Goal: Navigation & Orientation: Find specific page/section

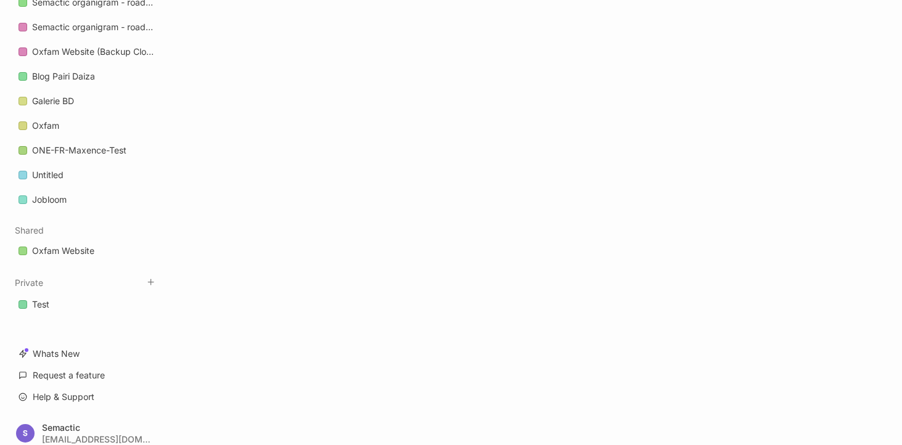
scroll to position [1906, 0]
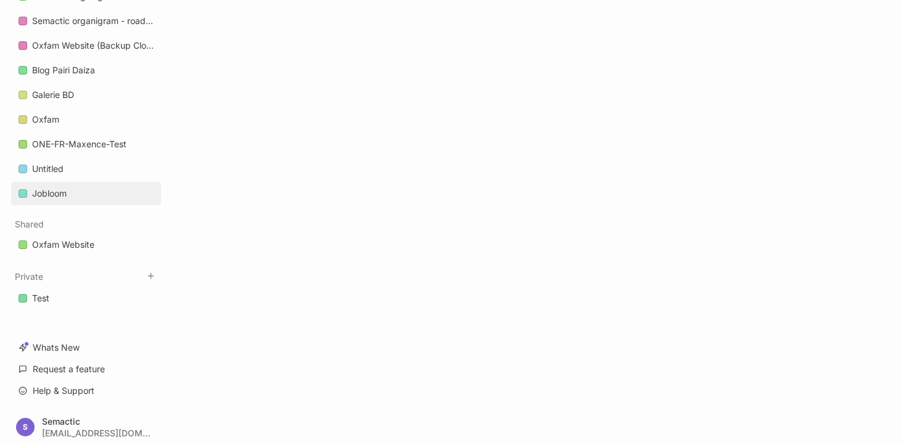
click at [64, 194] on div "Jobloom" at bounding box center [49, 193] width 35 height 15
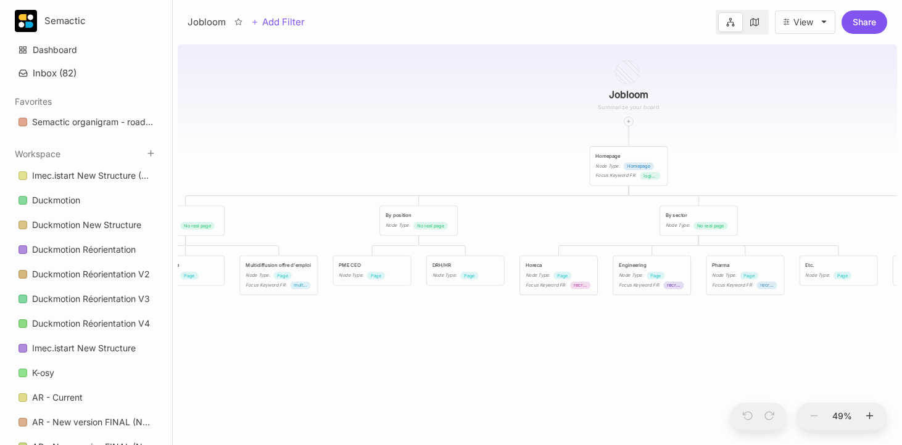
drag, startPoint x: 348, startPoint y: 230, endPoint x: 533, endPoint y: 184, distance: 190.7
click at [533, 184] on div "Jobloom Homepage Node Type : Homepage Focus Keyword FR : logiciel de recrutemen…" at bounding box center [537, 242] width 719 height 406
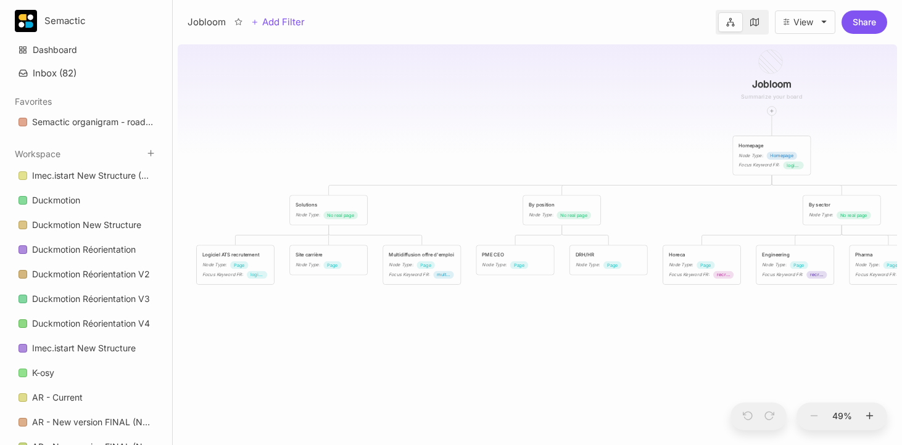
drag, startPoint x: 498, startPoint y: 196, endPoint x: 628, endPoint y: 186, distance: 130.5
click at [627, 186] on div "Jobloom Homepage Node Type : Homepage Focus Keyword FR : logiciel de recrutemen…" at bounding box center [537, 242] width 719 height 406
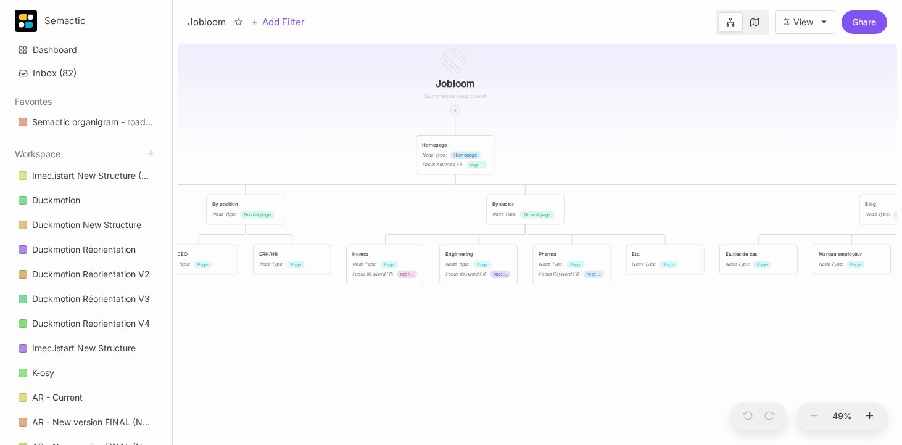
drag, startPoint x: 664, startPoint y: 201, endPoint x: 323, endPoint y: 197, distance: 341.7
click at [323, 197] on div "Jobloom Homepage Node Type : Homepage Focus Keyword FR : logiciel de recrutemen…" at bounding box center [537, 242] width 719 height 406
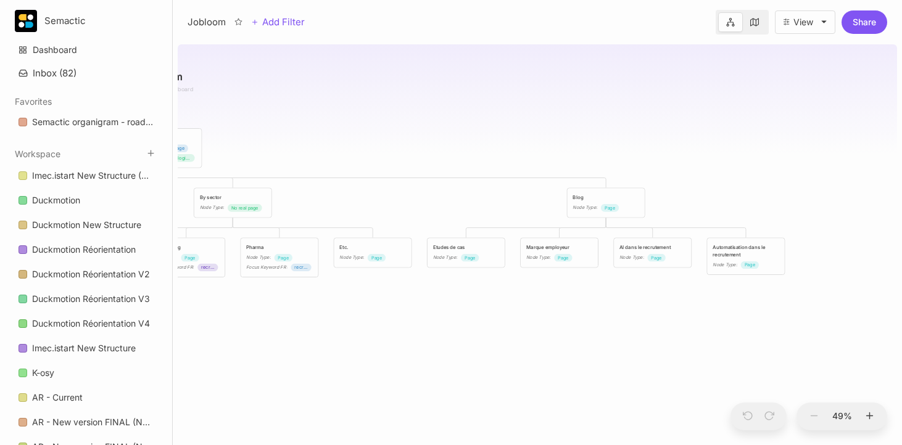
drag, startPoint x: 611, startPoint y: 206, endPoint x: 373, endPoint y: 203, distance: 238.7
click at [373, 203] on div "Jobloom Homepage Node Type : Homepage Focus Keyword FR : logiciel de recrutemen…" at bounding box center [537, 242] width 719 height 406
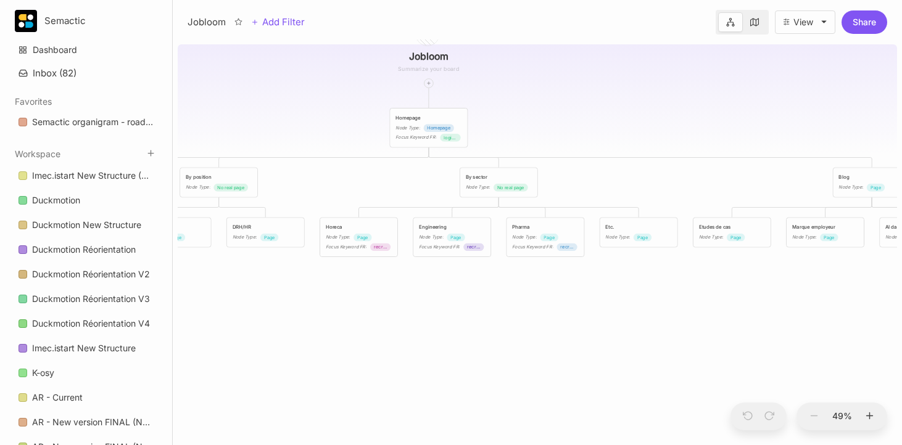
drag, startPoint x: 365, startPoint y: 206, endPoint x: 644, endPoint y: 182, distance: 279.8
click at [644, 182] on div "Jobloom Homepage Node Type : Homepage Focus Keyword FR : logiciel de recrutemen…" at bounding box center [537, 242] width 719 height 406
